Goal: Task Accomplishment & Management: Manage account settings

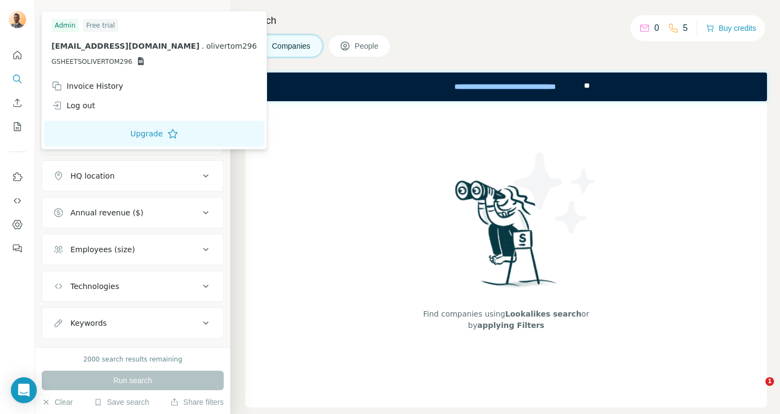
click at [17, 22] on img at bounding box center [17, 19] width 17 height 17
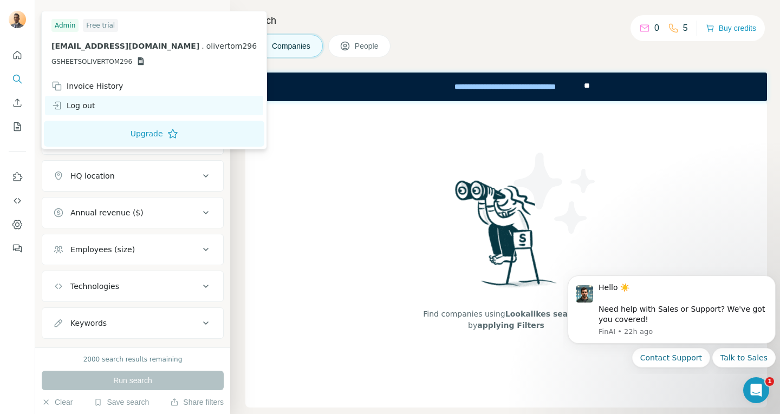
click at [97, 108] on div "Log out" at bounding box center [154, 105] width 218 height 19
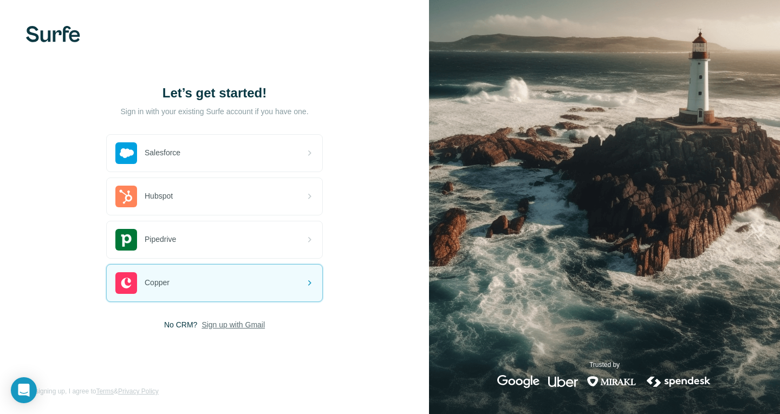
click at [227, 323] on span "Sign up with Gmail" at bounding box center [232, 325] width 63 height 11
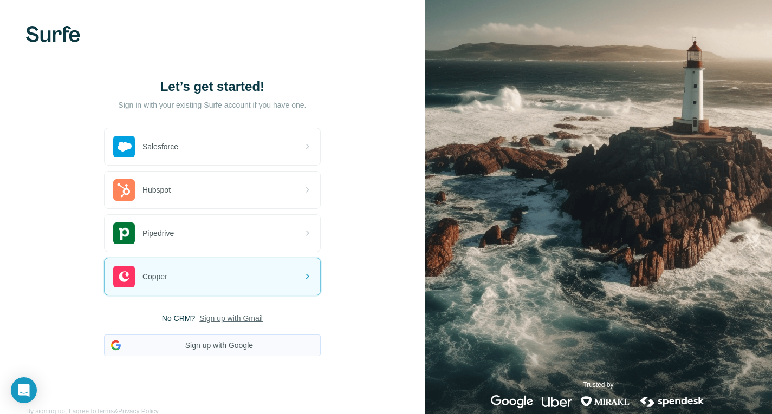
click at [231, 346] on button "Sign up with Google" at bounding box center [212, 346] width 217 height 22
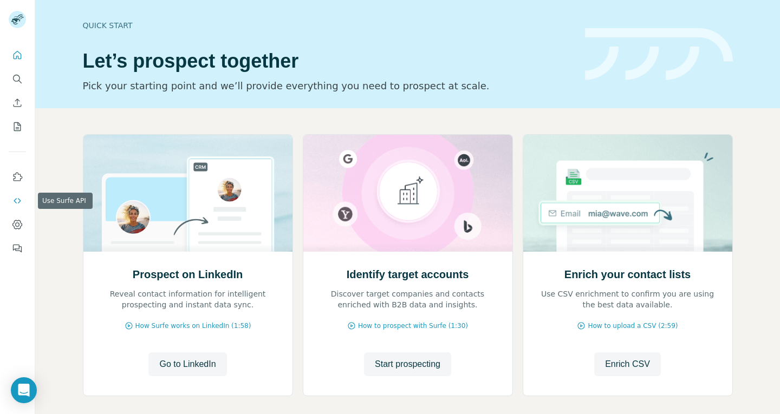
click at [16, 199] on icon "Use Surfe API" at bounding box center [17, 200] width 7 height 5
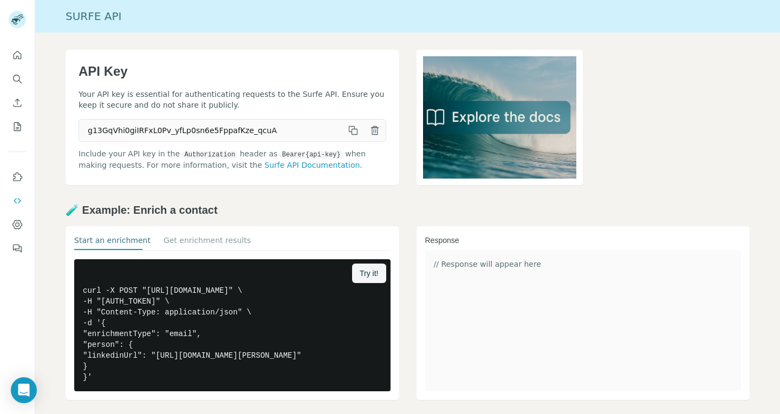
click at [346, 136] on button "button" at bounding box center [353, 131] width 22 height 22
